Goal: Information Seeking & Learning: Learn about a topic

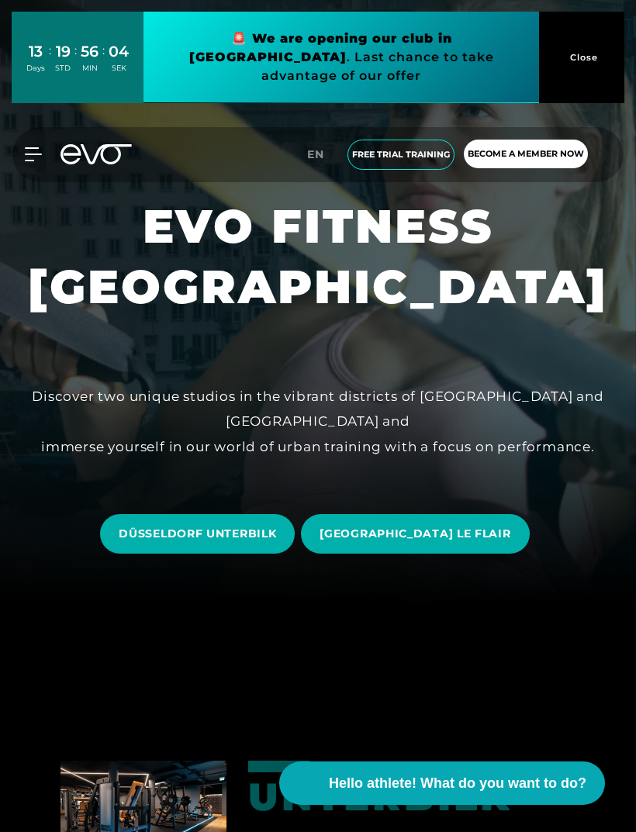
click at [323, 146] on link "EN" at bounding box center [320, 155] width 26 height 18
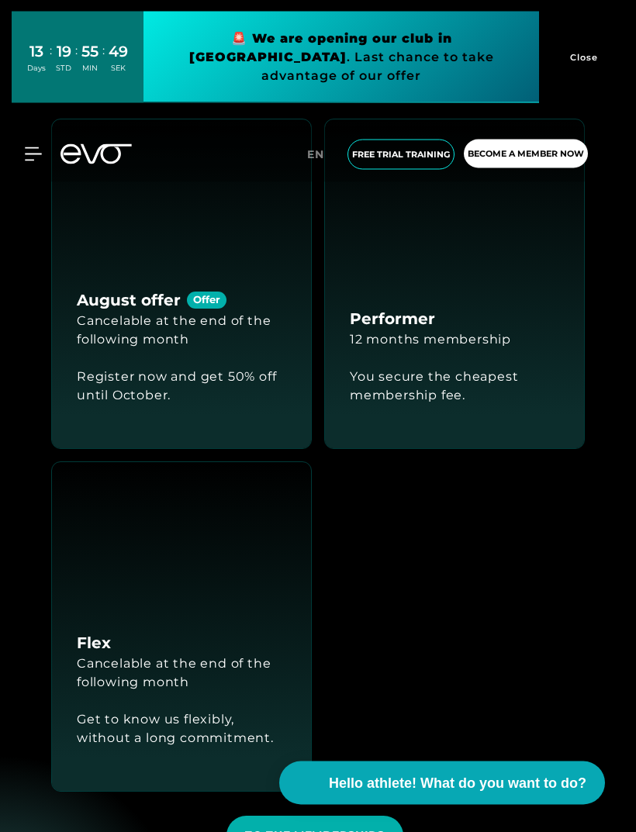
scroll to position [1833, 0]
click at [88, 423] on div "Register now and get 50% off until October." at bounding box center [181, 386] width 209 height 74
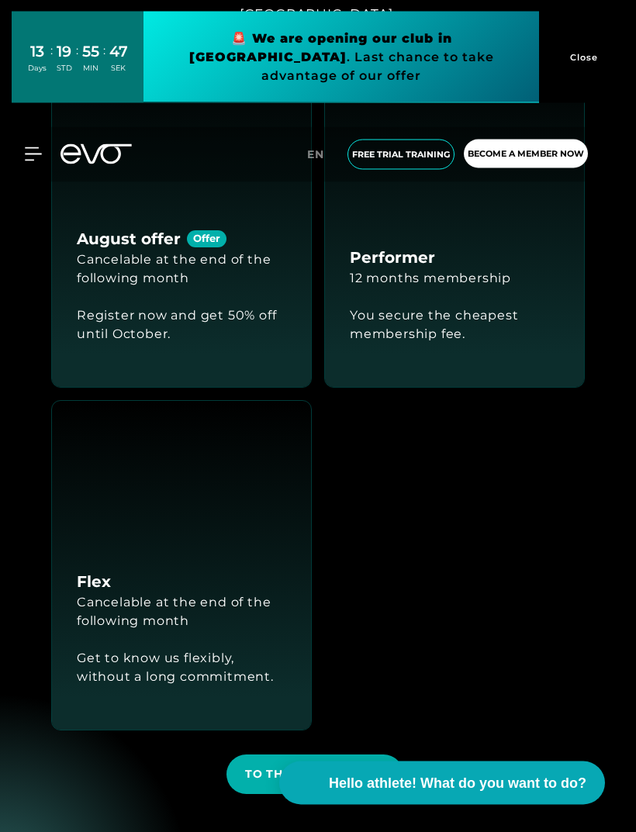
scroll to position [1896, 0]
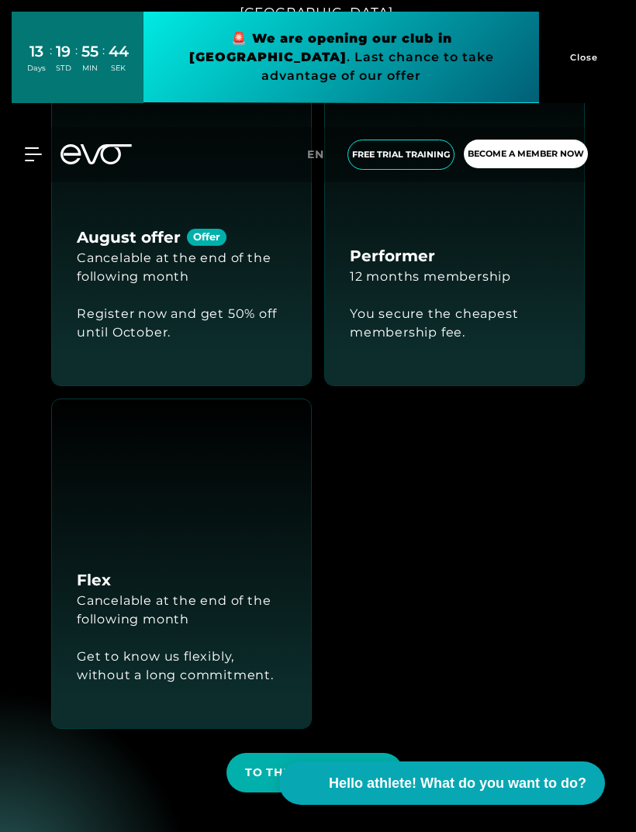
click at [127, 286] on div "Cancelable at the end of the following month" at bounding box center [181, 267] width 209 height 37
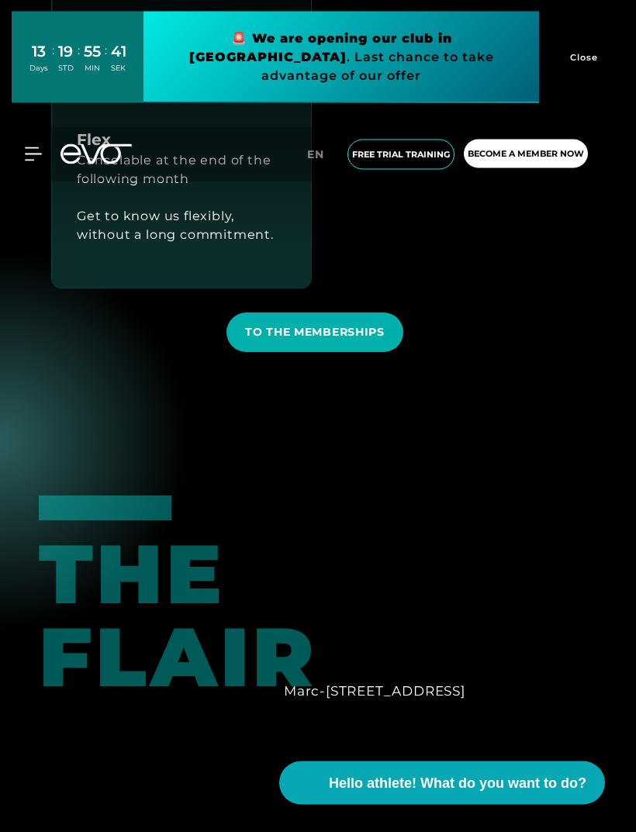
click at [264, 353] on span "TO THE MEMBERSHIPS" at bounding box center [314, 333] width 177 height 40
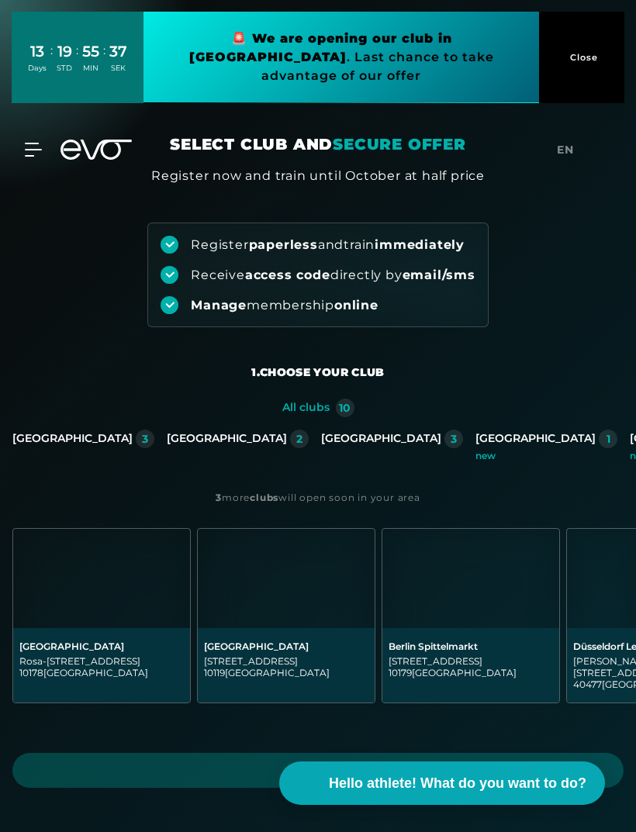
click at [189, 450] on div "Düsseldorf 2" at bounding box center [238, 444] width 142 height 31
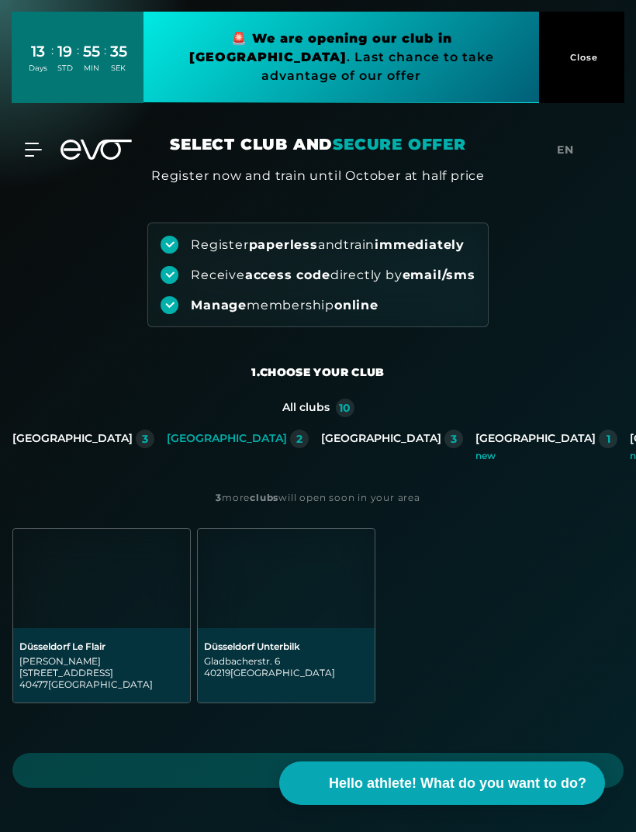
click at [234, 567] on img at bounding box center [286, 578] width 177 height 99
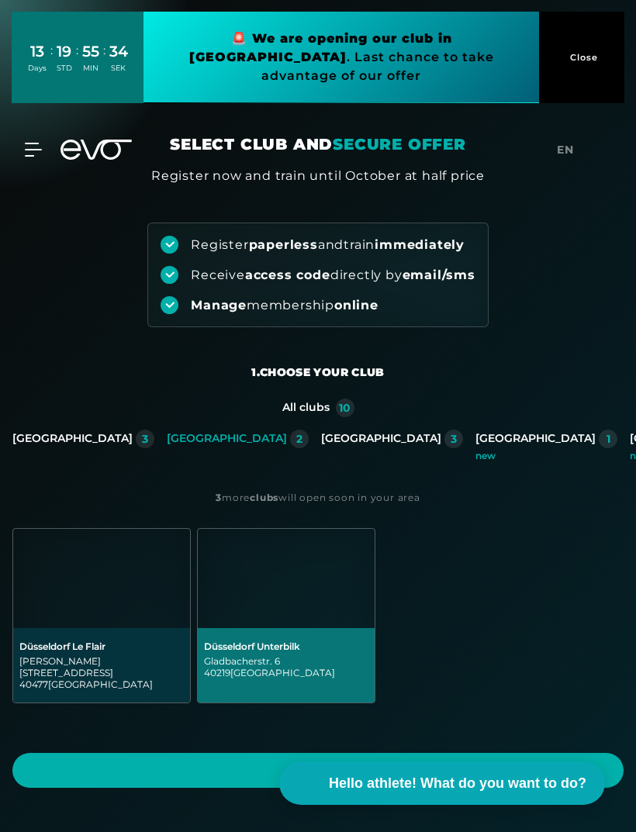
click at [140, 762] on span "continue" at bounding box center [318, 770] width 574 height 16
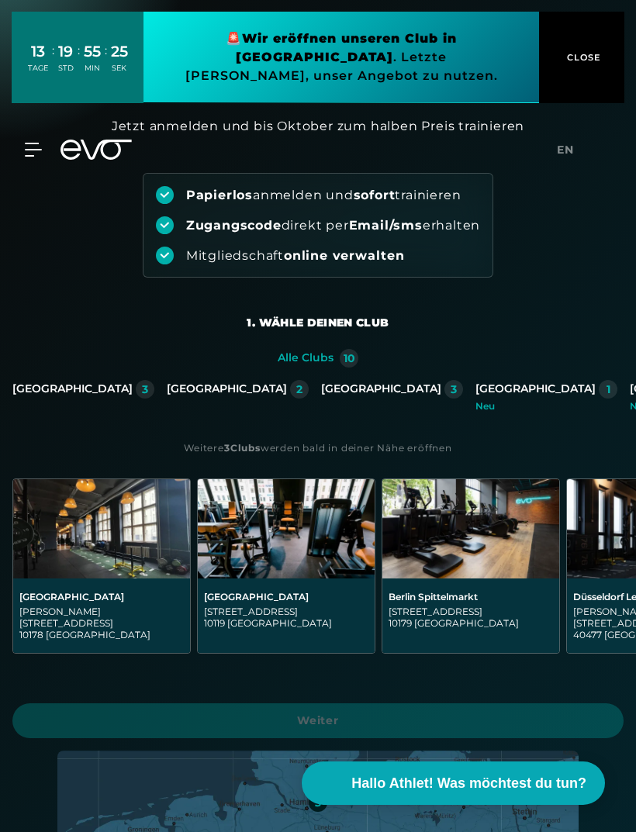
click at [230, 381] on div "Düsseldorf 2" at bounding box center [238, 389] width 142 height 19
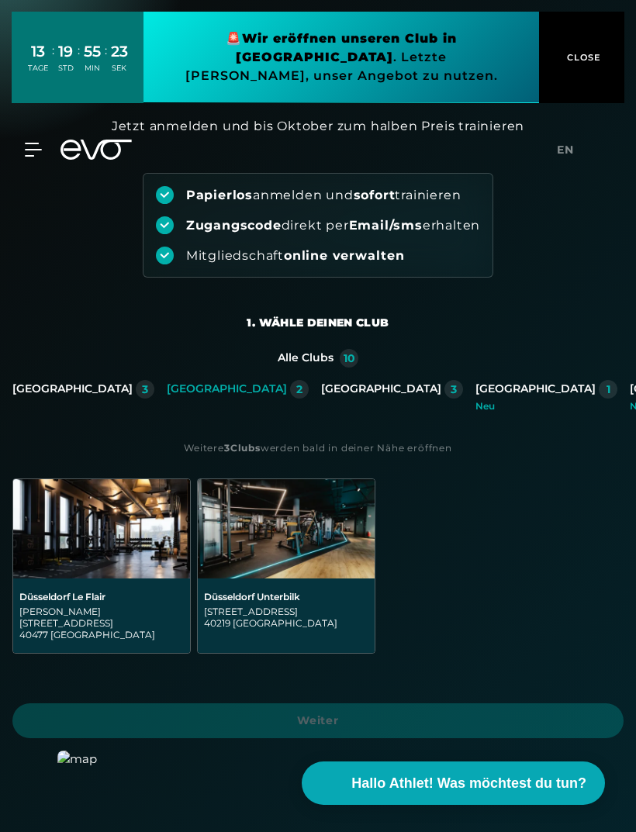
click at [333, 540] on img at bounding box center [286, 528] width 177 height 99
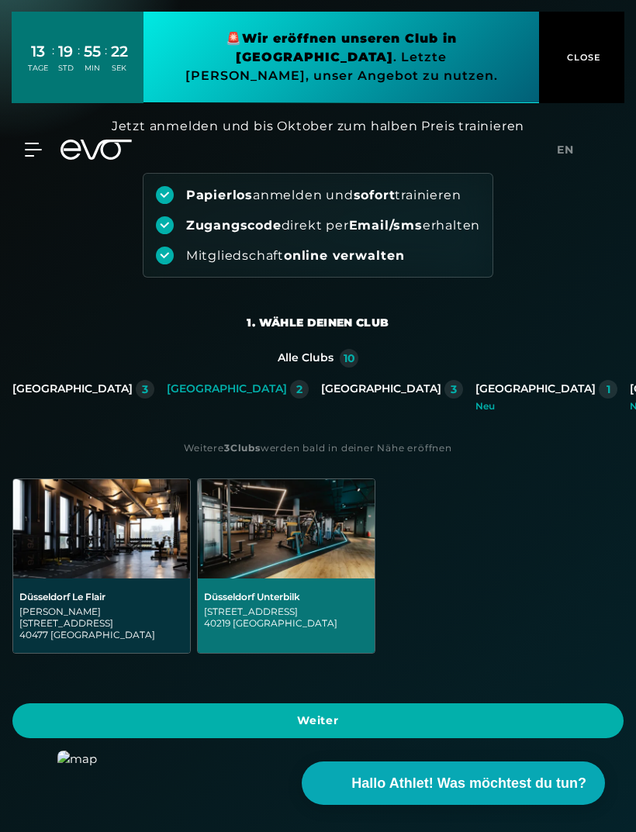
click at [326, 712] on span "Weiter" at bounding box center [318, 720] width 574 height 16
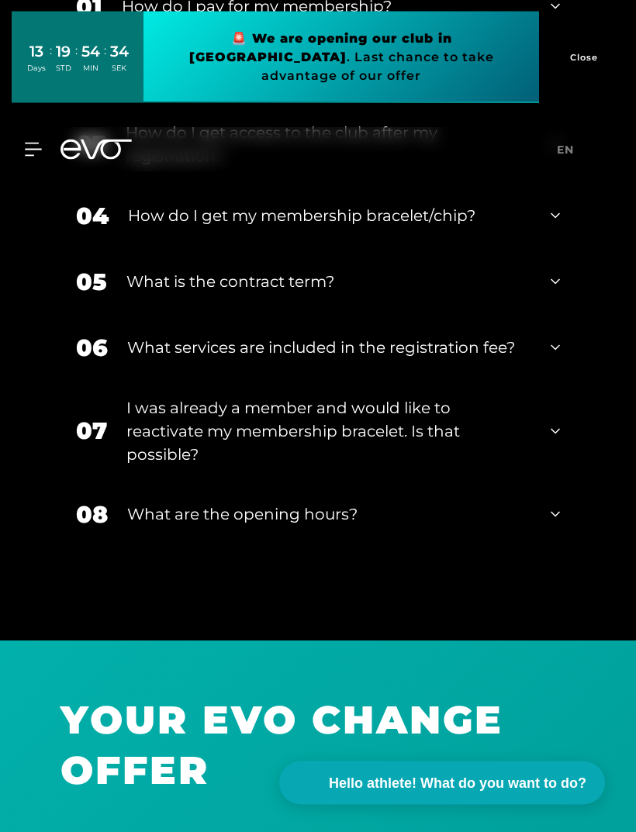
scroll to position [3658, 0]
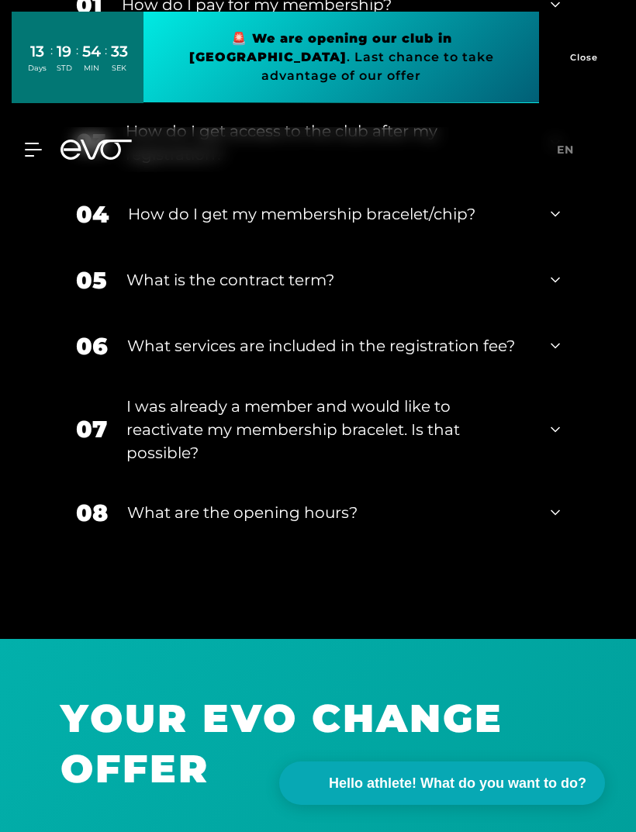
click at [122, 351] on div "06 What services are included in the registration fee?" at bounding box center [317, 346] width 515 height 66
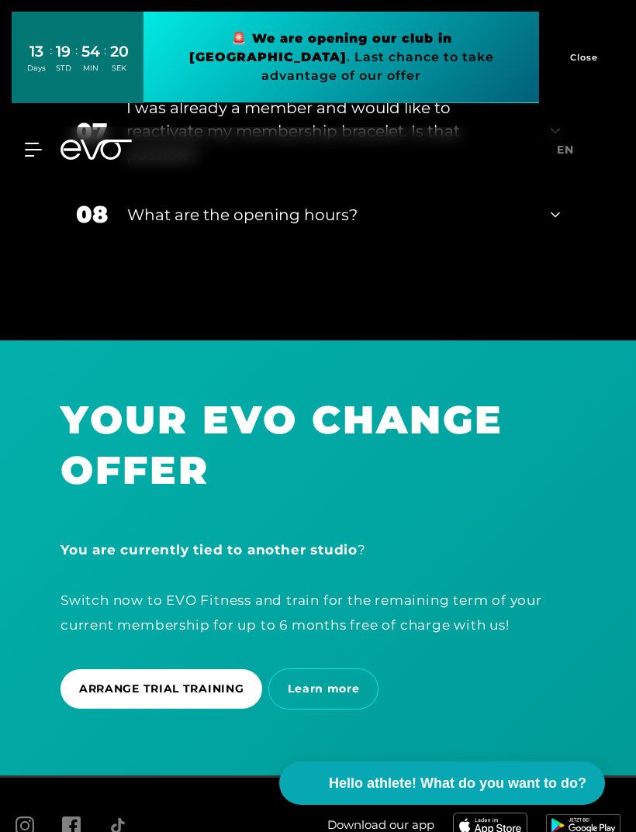
scroll to position [4213, 0]
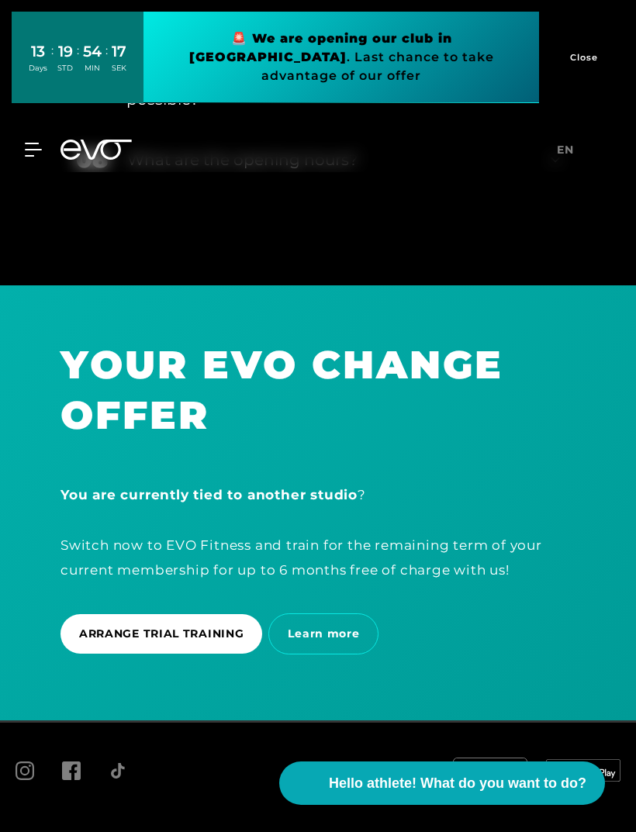
click at [29, 143] on icon at bounding box center [33, 150] width 17 height 14
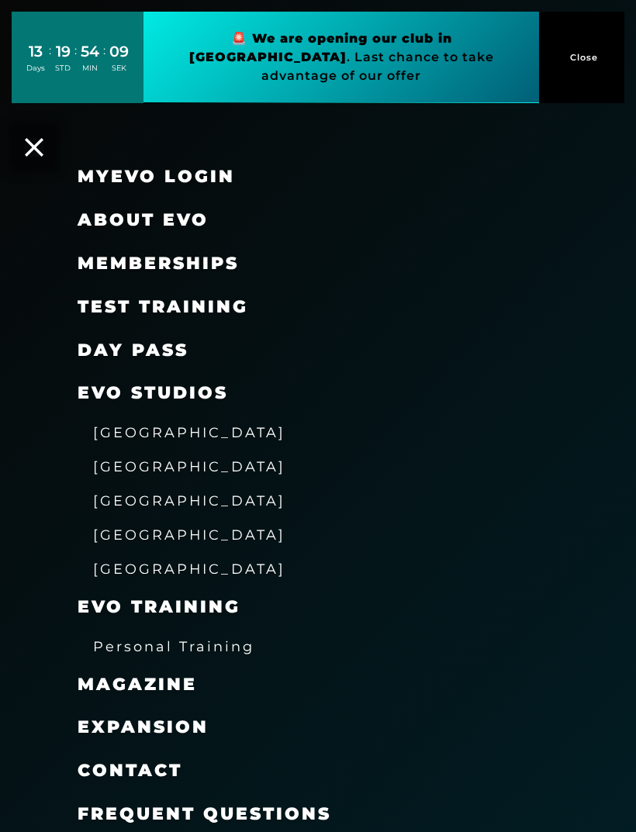
click at [295, 809] on span "Frequent questions" at bounding box center [205, 813] width 254 height 21
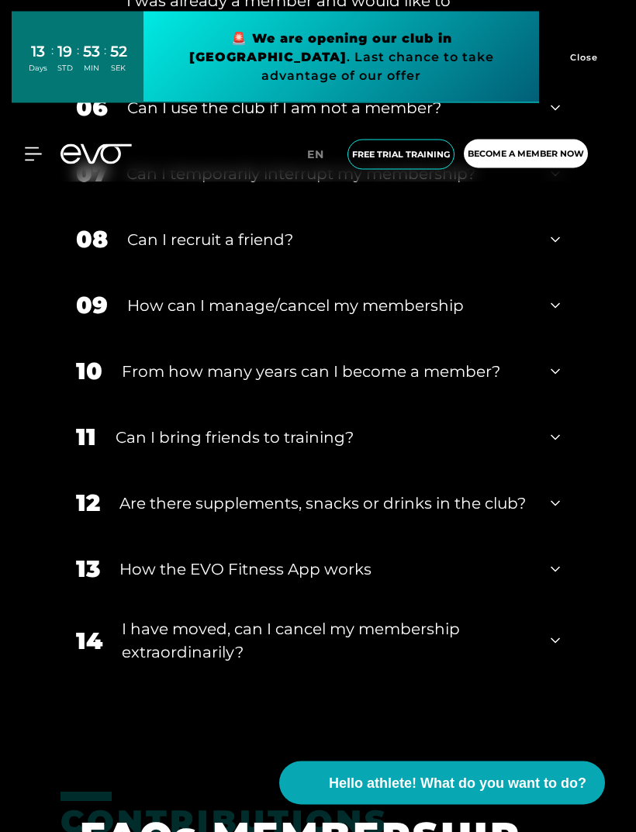
scroll to position [1307, 0]
click at [557, 536] on div "12 Are there supplements, snacks or drinks in the club?" at bounding box center [317, 504] width 515 height 66
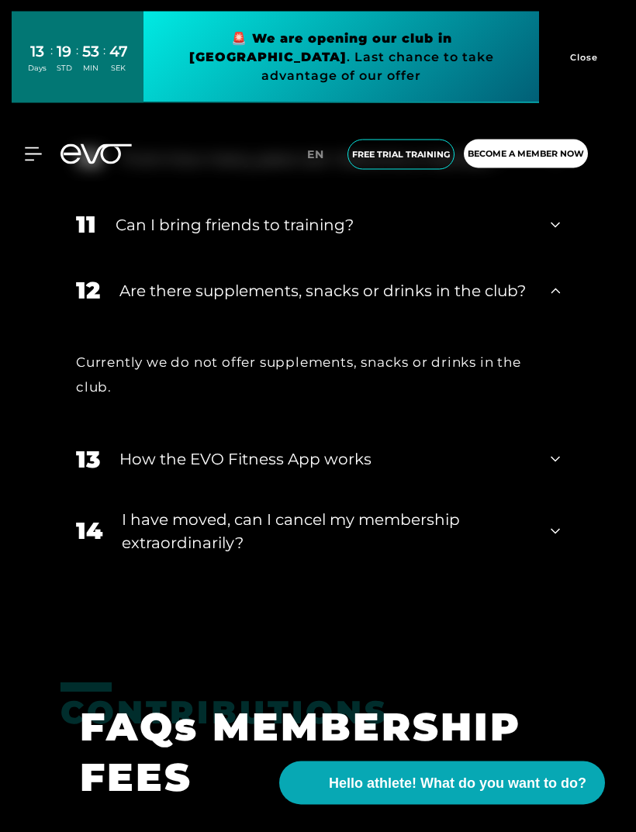
scroll to position [1520, 0]
click at [564, 492] on div "13 How the EVO Fitness App works" at bounding box center [317, 459] width 515 height 66
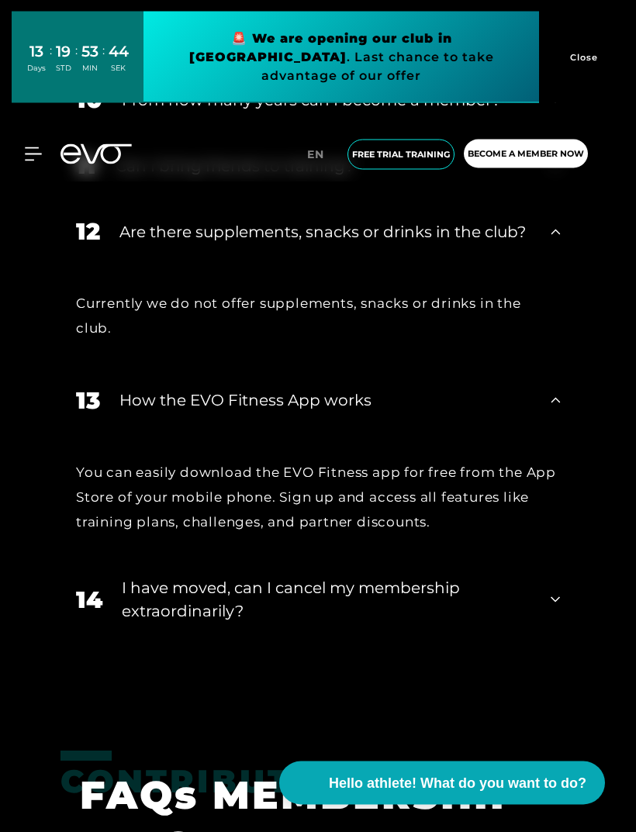
scroll to position [1644, 0]
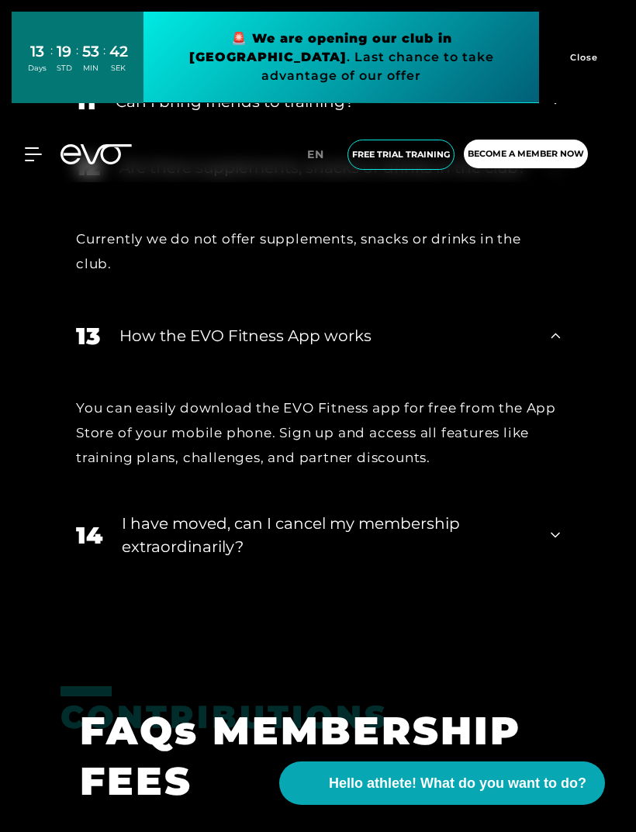
click at [529, 558] on div "I have moved, can I cancel my membership extraordinarily?" at bounding box center [326, 535] width 409 height 47
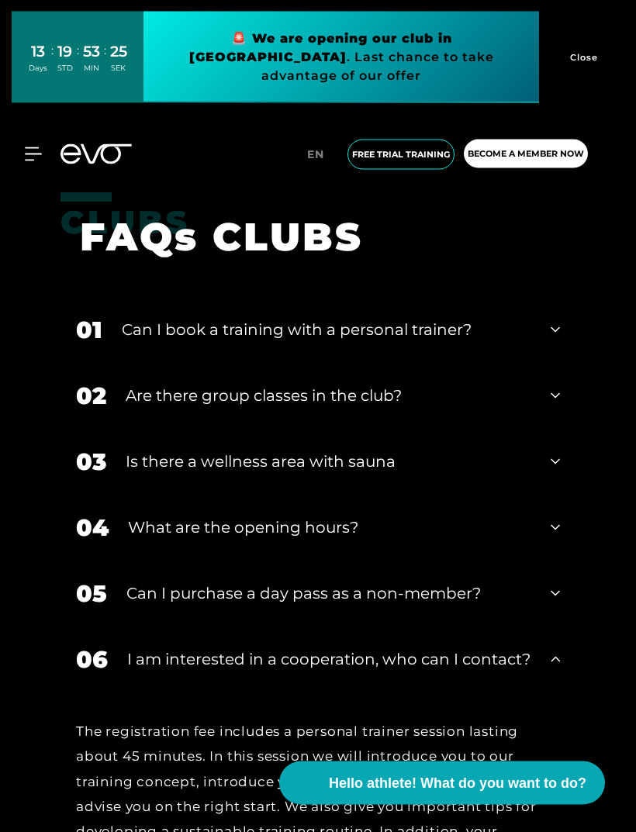
scroll to position [2948, 0]
click at [557, 405] on icon at bounding box center [554, 395] width 9 height 19
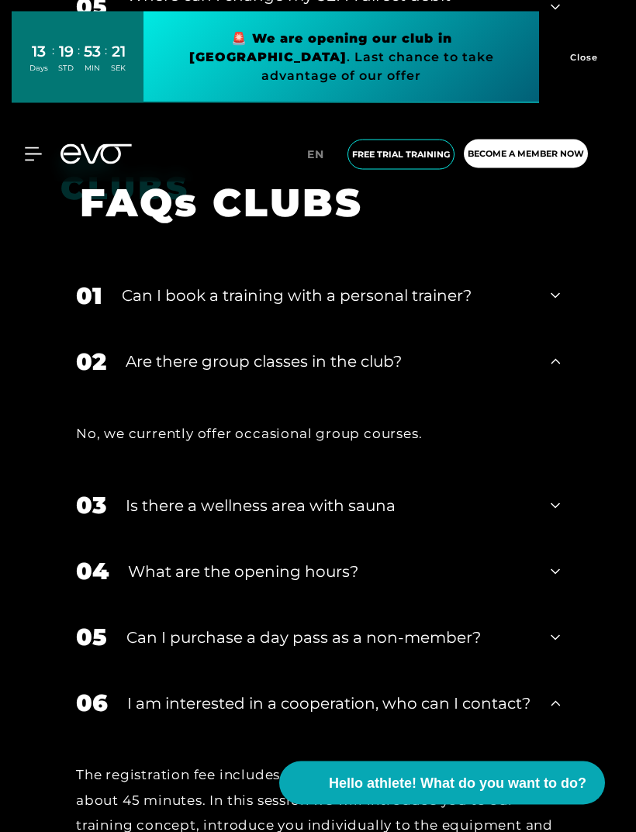
scroll to position [2982, 0]
click at [564, 529] on div "03 Is there a wellness area with sauna" at bounding box center [317, 505] width 515 height 66
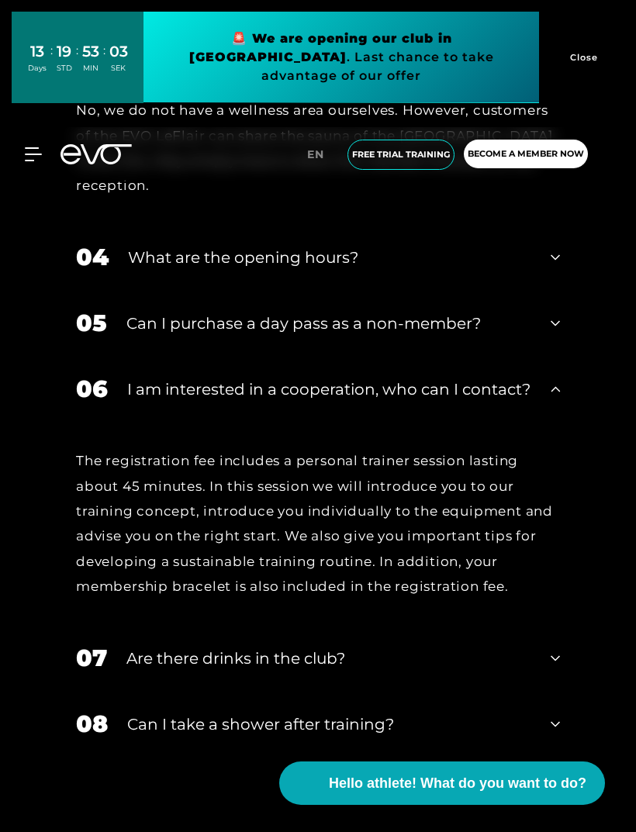
scroll to position [3518, 0]
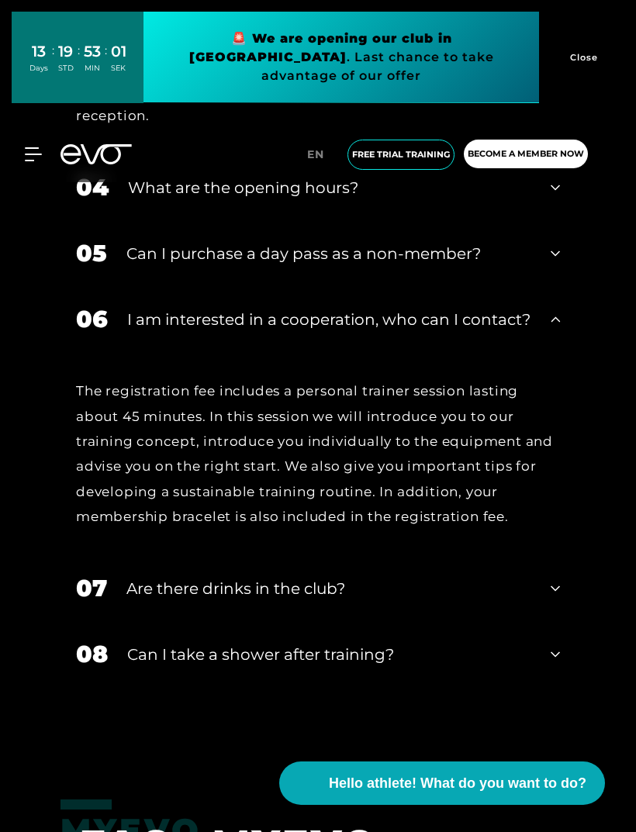
click at [513, 600] on div "Are there drinks in the club?" at bounding box center [328, 588] width 405 height 23
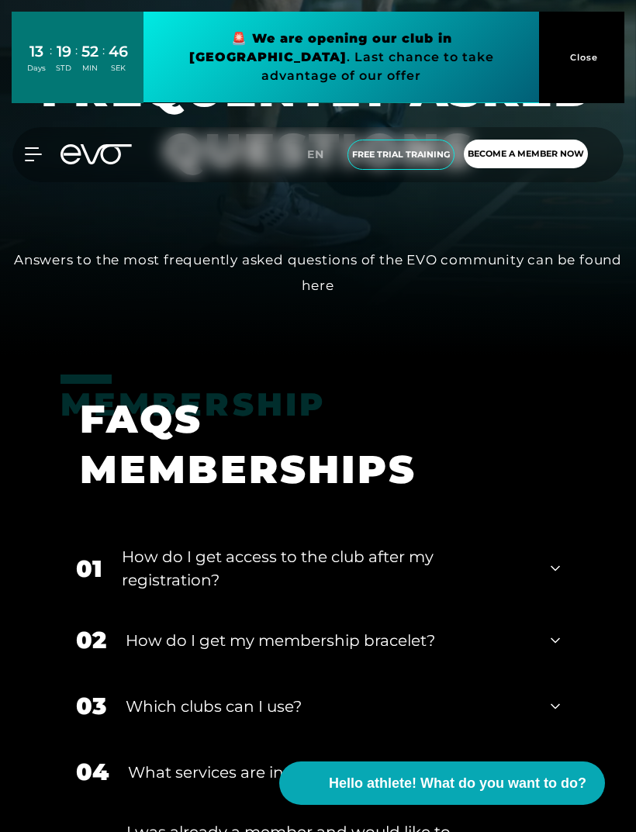
scroll to position [0, 0]
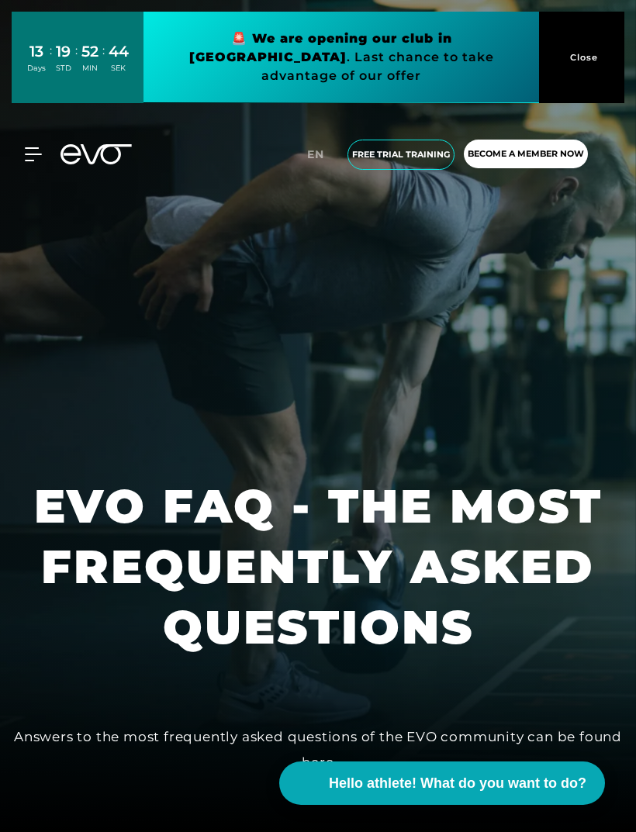
click at [26, 127] on div "MYEVO LOGIN ABOUT EVO Memberships Test training DAY PASS EVO STUDIOS [GEOGRAPHI…" at bounding box center [318, 154] width 630 height 55
click at [40, 147] on icon at bounding box center [33, 154] width 17 height 14
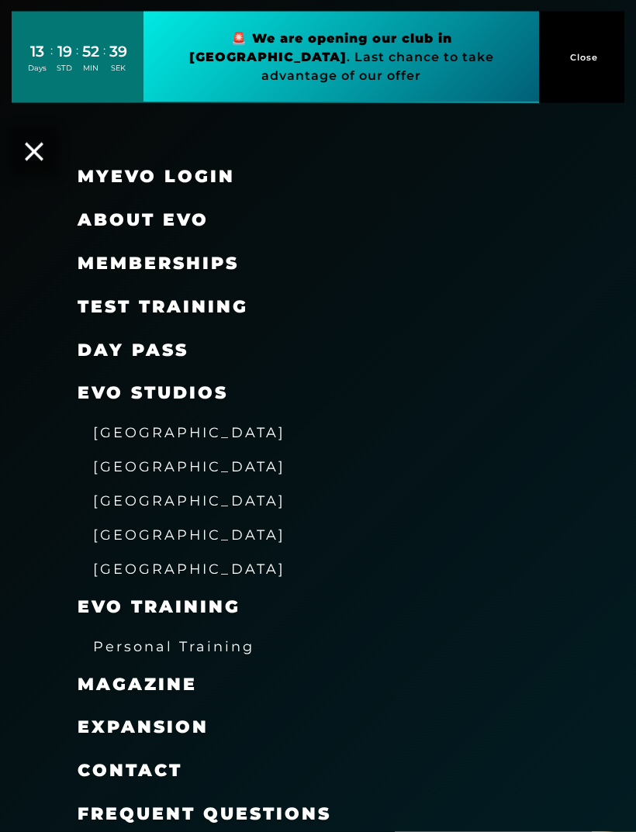
scroll to position [135, 0]
click at [100, 674] on span "MAGAZINE" at bounding box center [137, 684] width 119 height 21
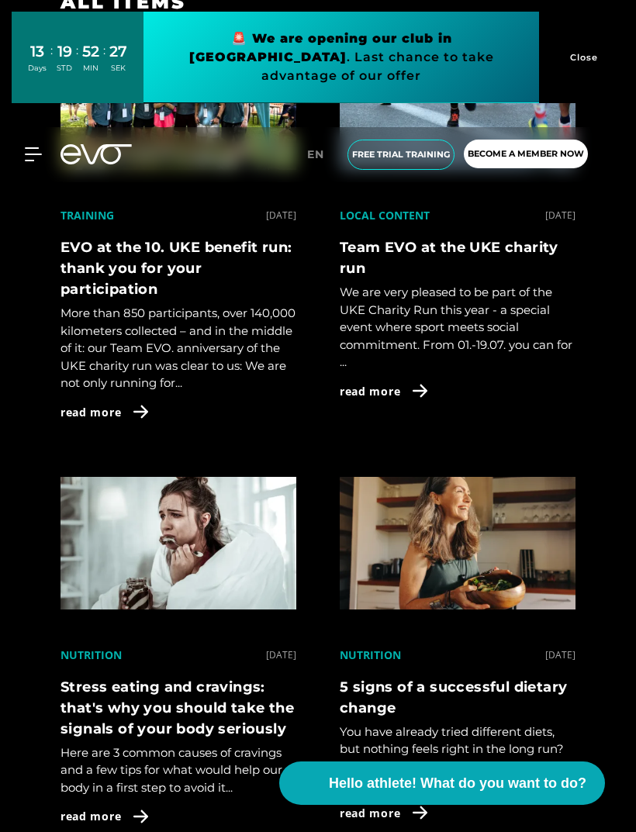
scroll to position [968, 0]
